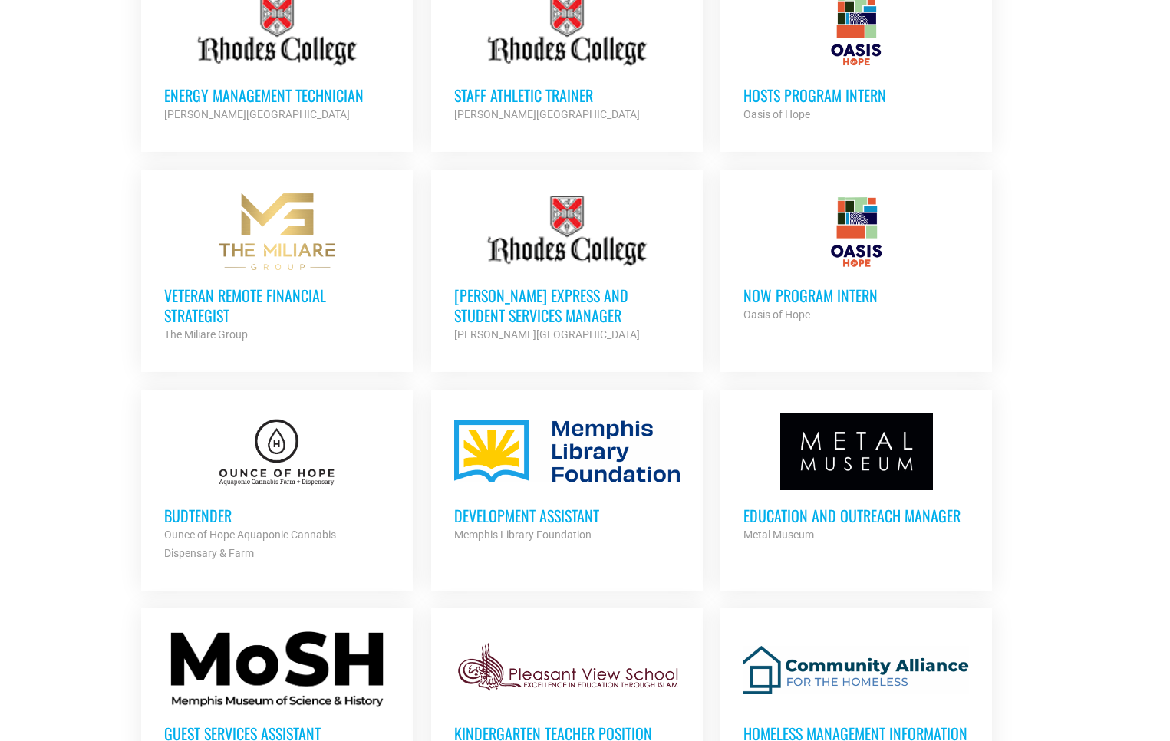
scroll to position [1183, 0]
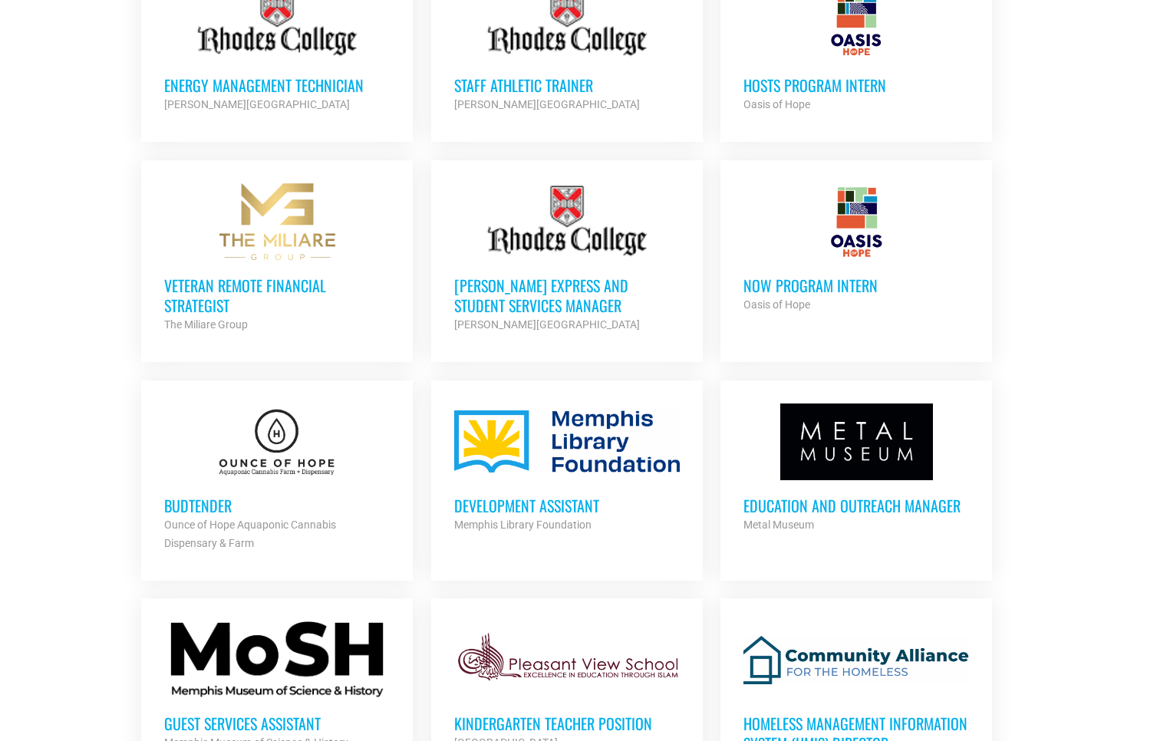
click at [519, 499] on h3 "Development Assistant" at bounding box center [567, 506] width 226 height 20
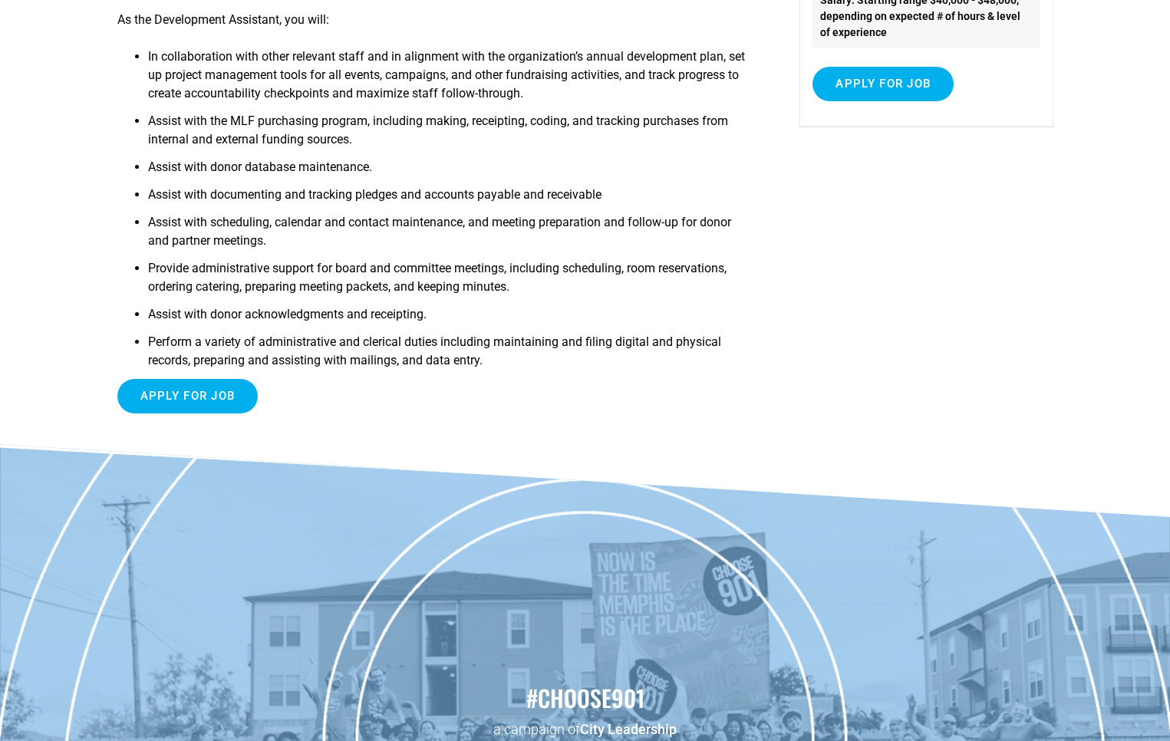
scroll to position [414, 0]
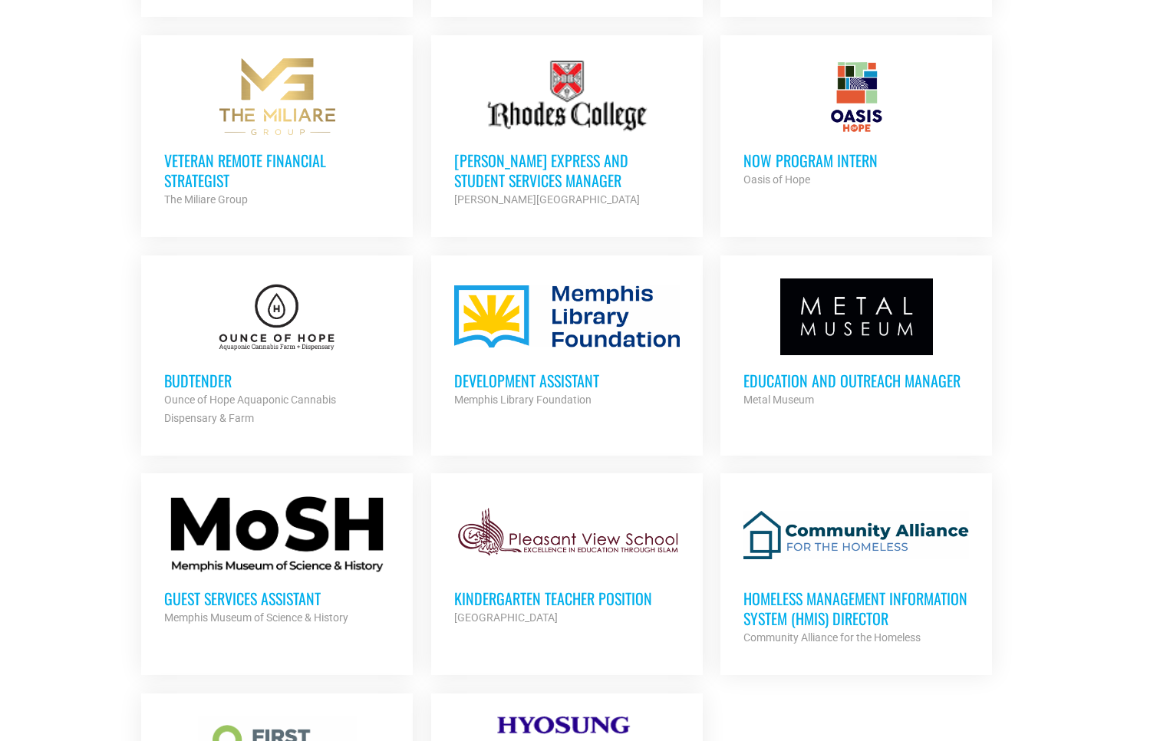
scroll to position [1537, 0]
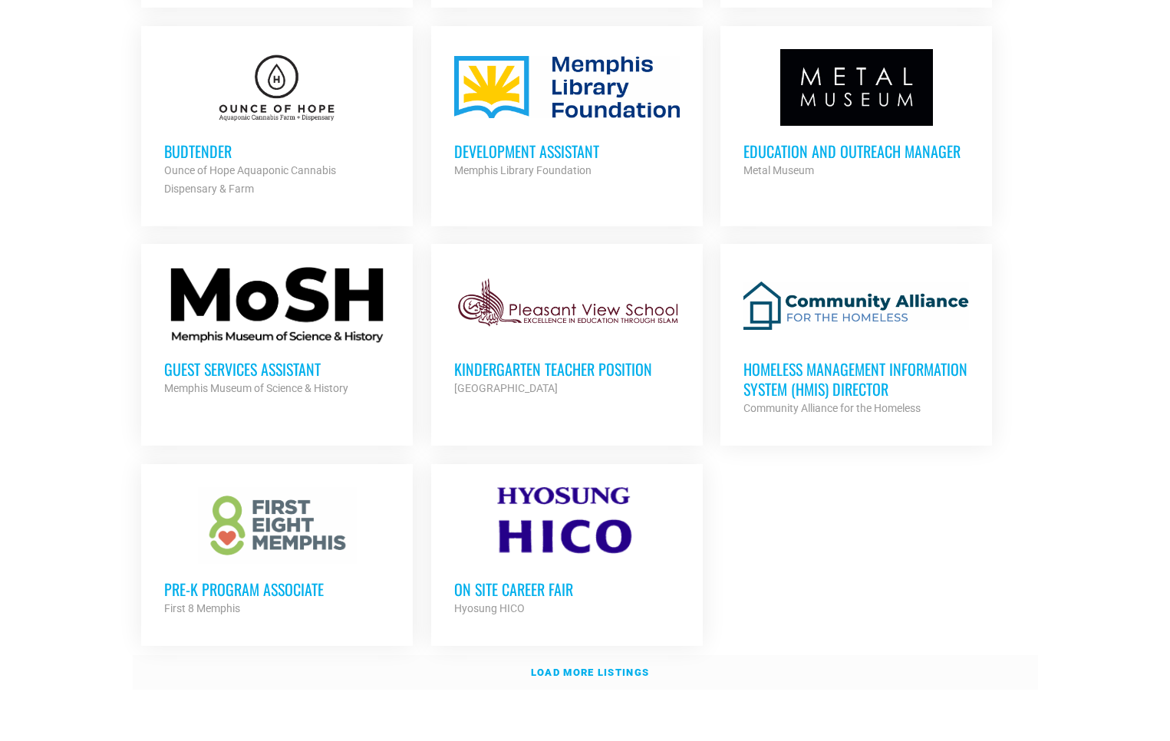
click at [580, 667] on strong "Load more listings" at bounding box center [590, 673] width 118 height 12
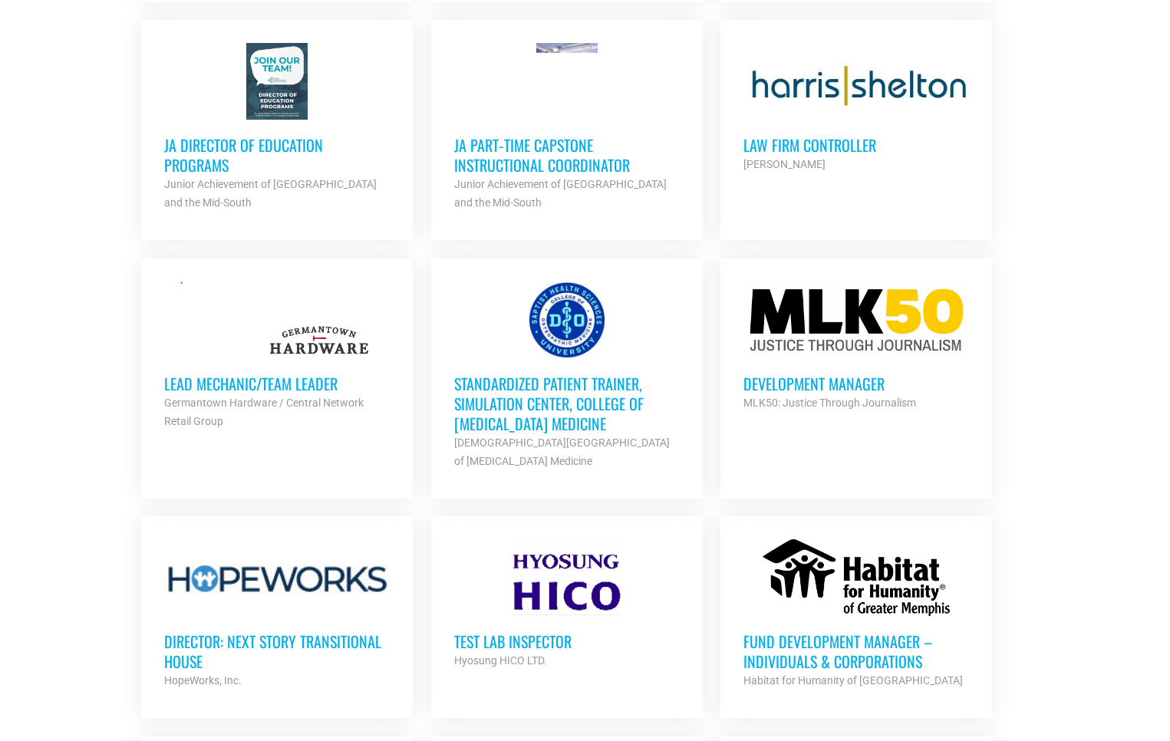
scroll to position [2161, 0]
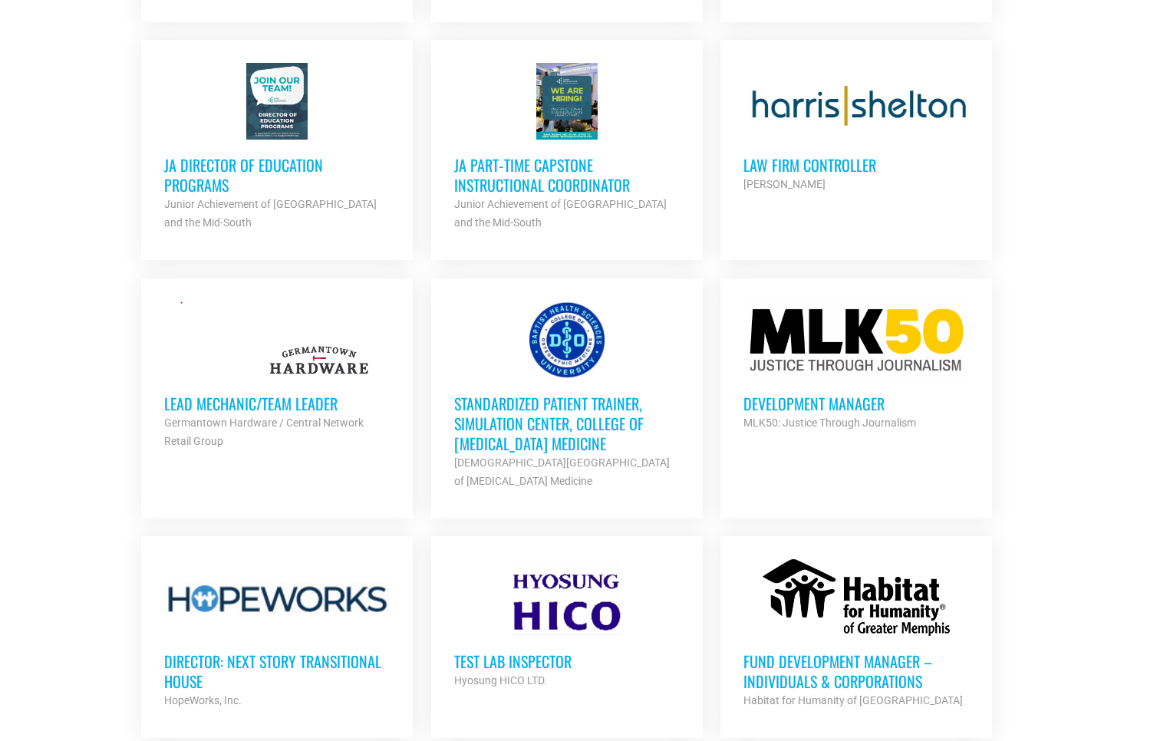
click at [300, 166] on h3 "JA Director of Education Programs" at bounding box center [277, 175] width 226 height 40
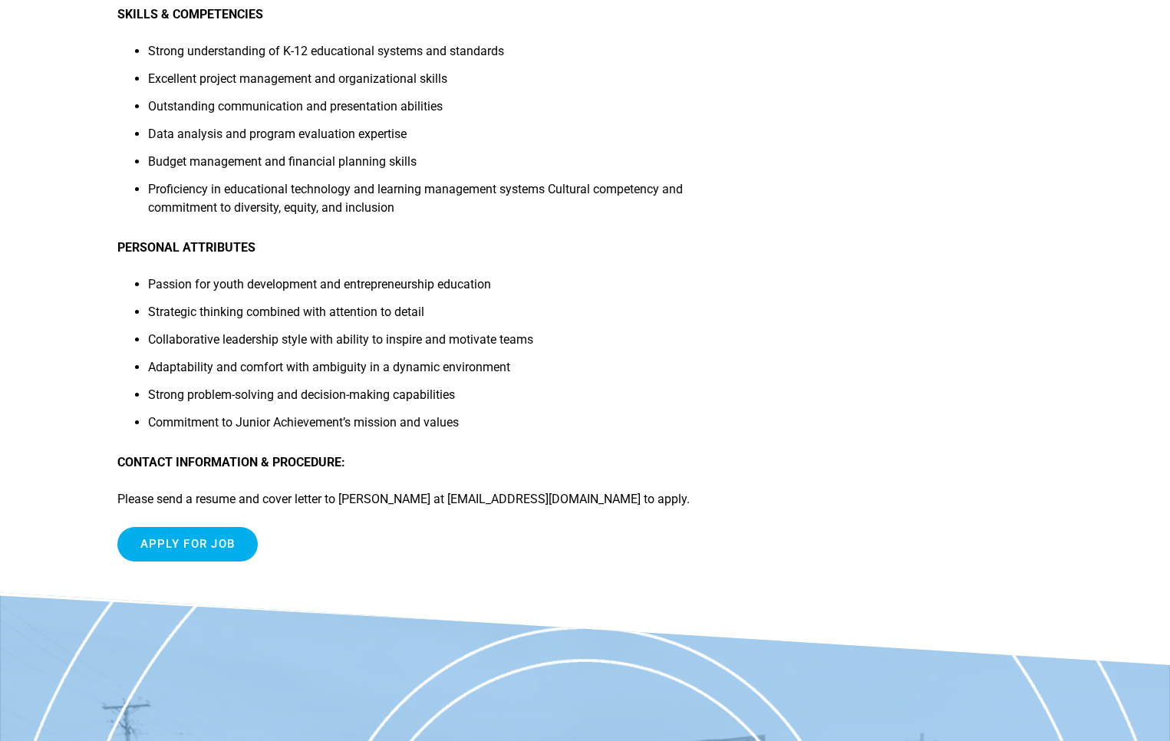
scroll to position [1629, 0]
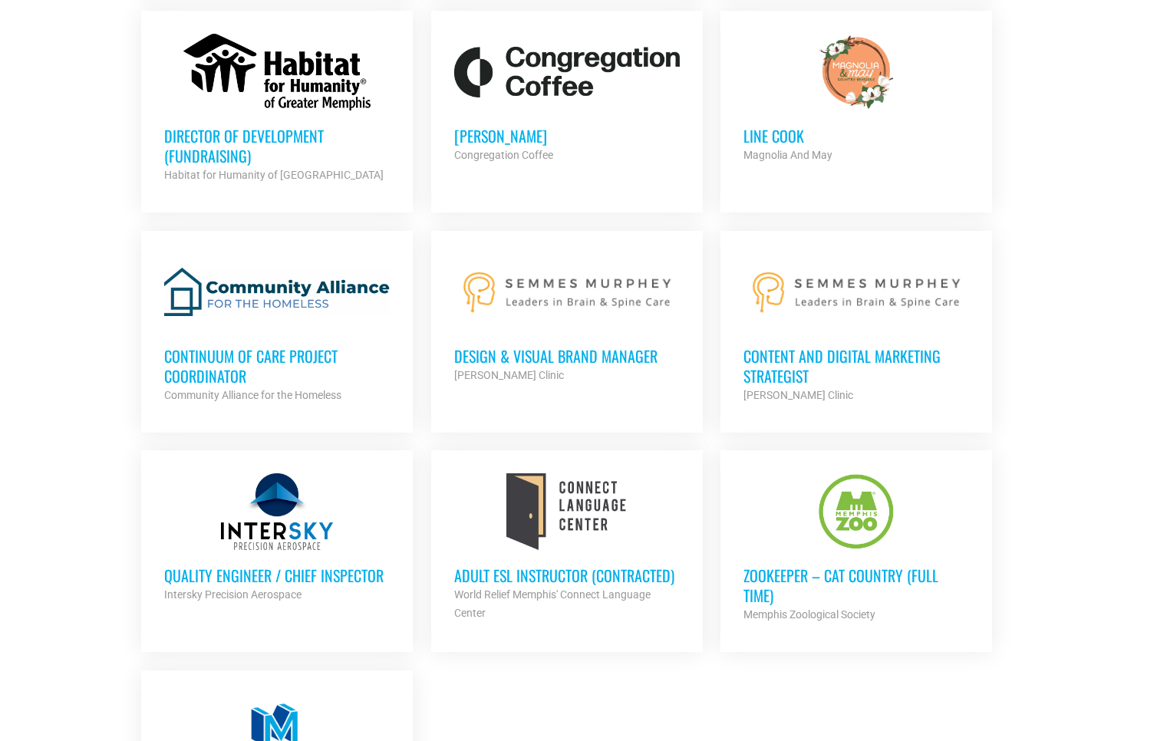
scroll to position [3170, 0]
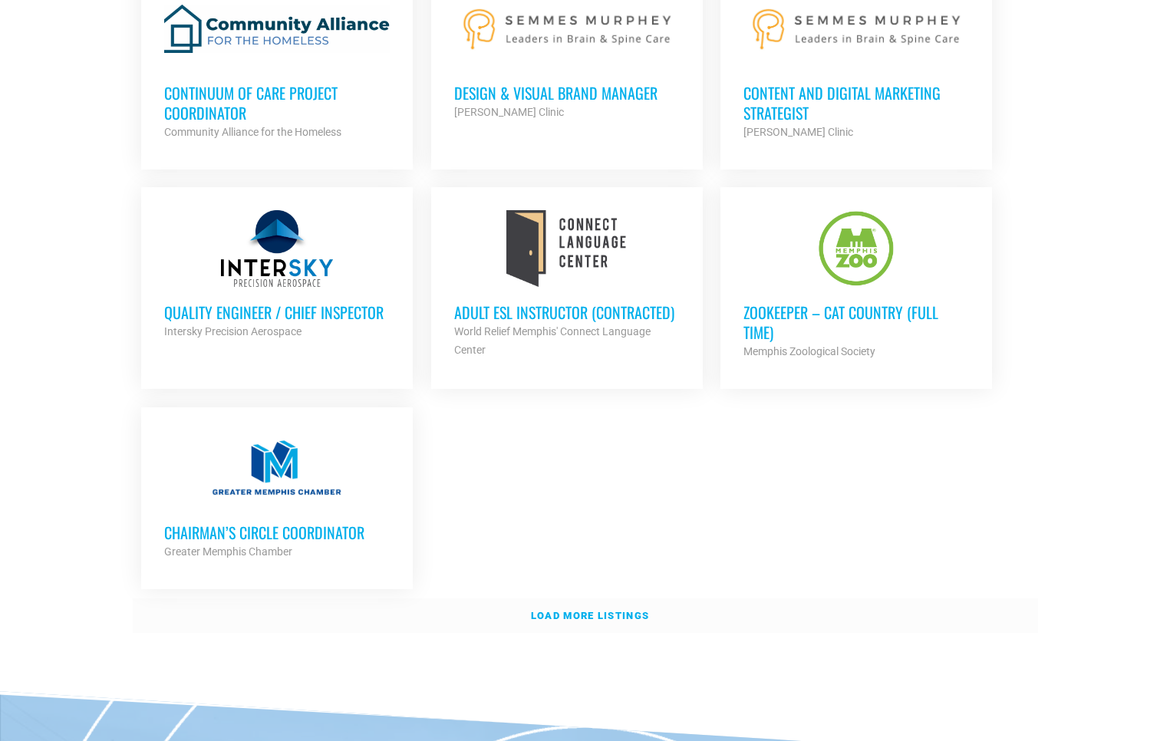
click at [558, 610] on strong "Load more listings" at bounding box center [590, 616] width 118 height 12
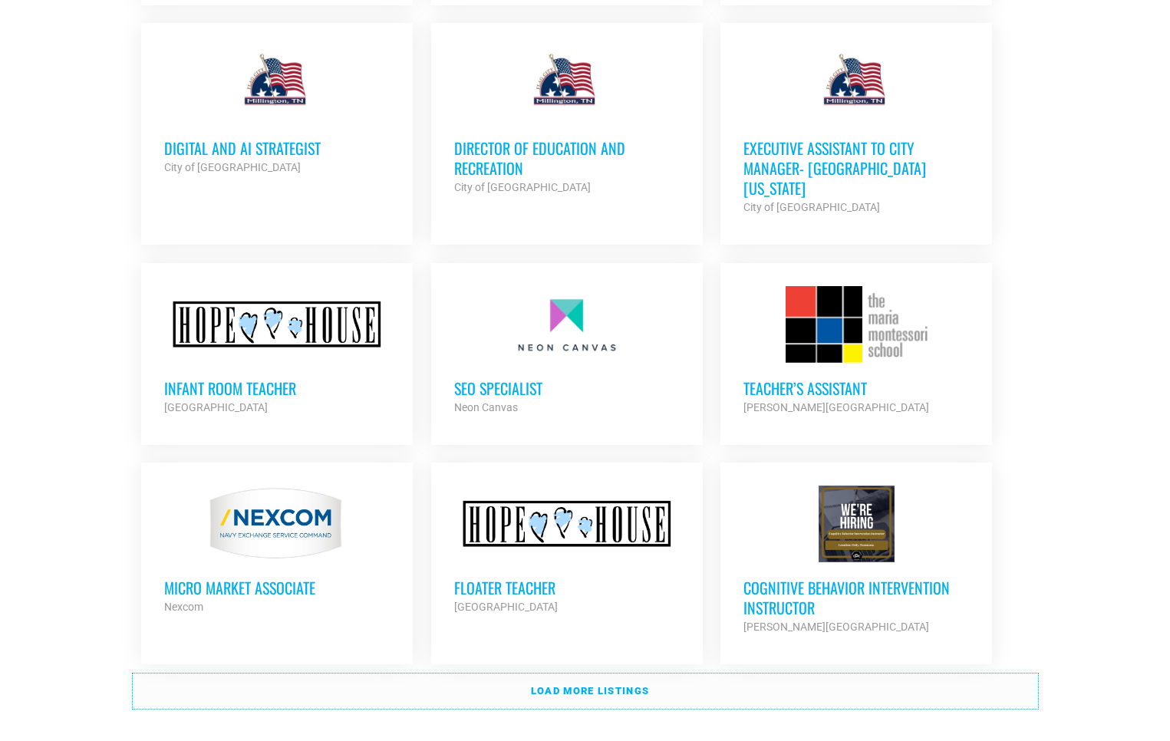
scroll to position [4708, 0]
